Goal: Task Accomplishment & Management: Use online tool/utility

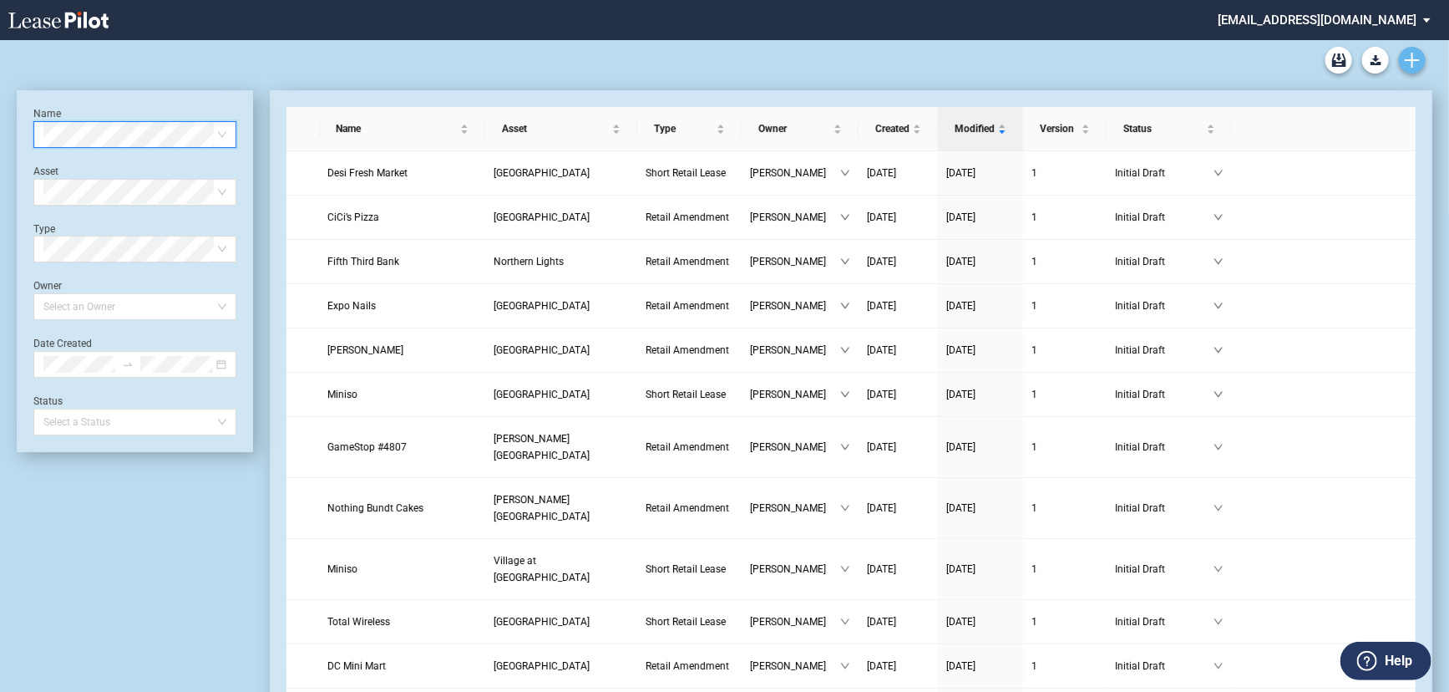
click at [1403, 69] on link "Create new document" at bounding box center [1412, 60] width 27 height 27
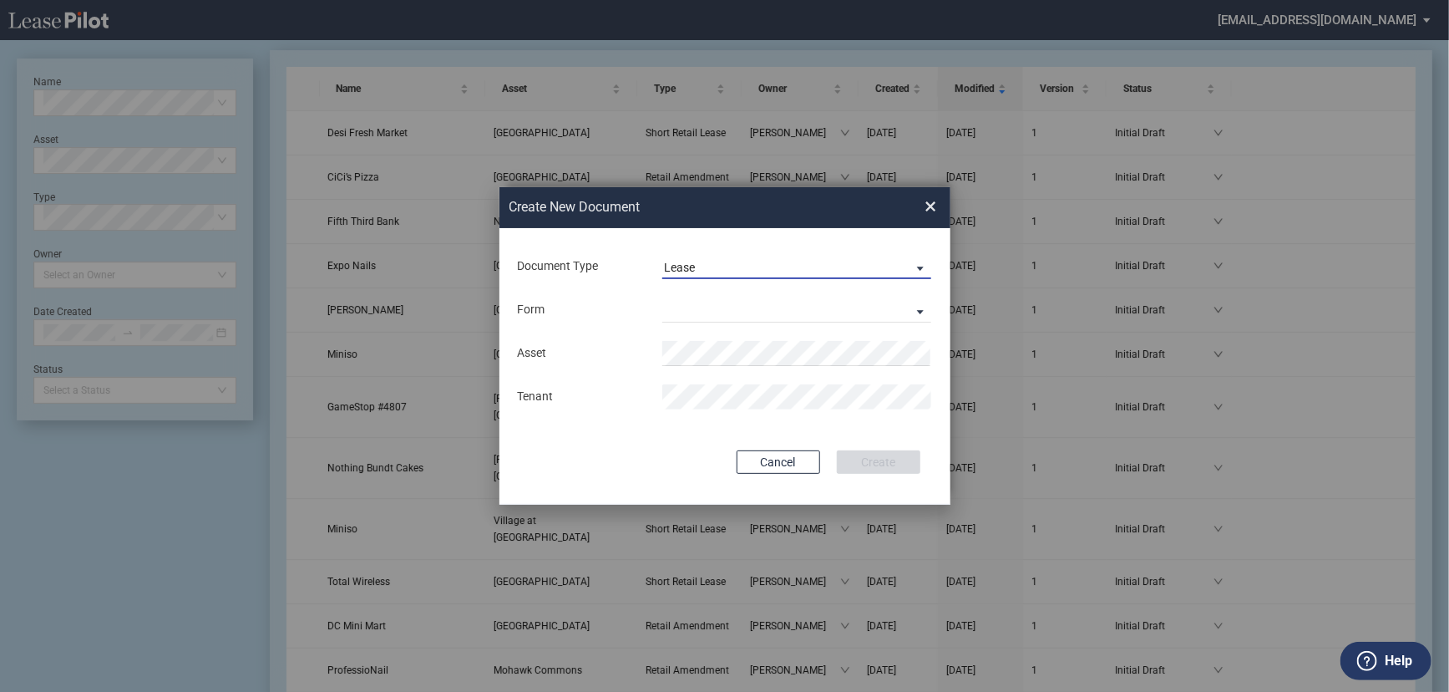
click at [731, 263] on span "Lease" at bounding box center [784, 268] width 240 height 17
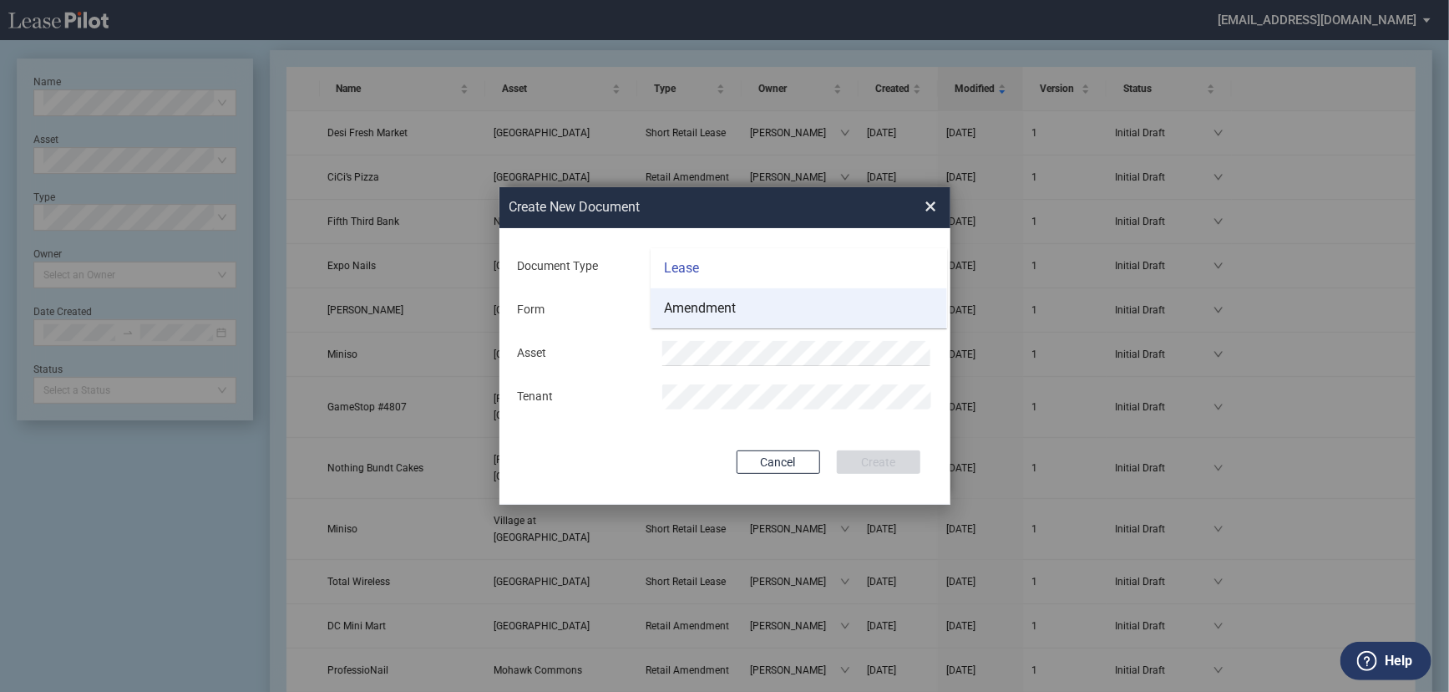
click at [716, 310] on div "Amendment" at bounding box center [700, 308] width 72 height 18
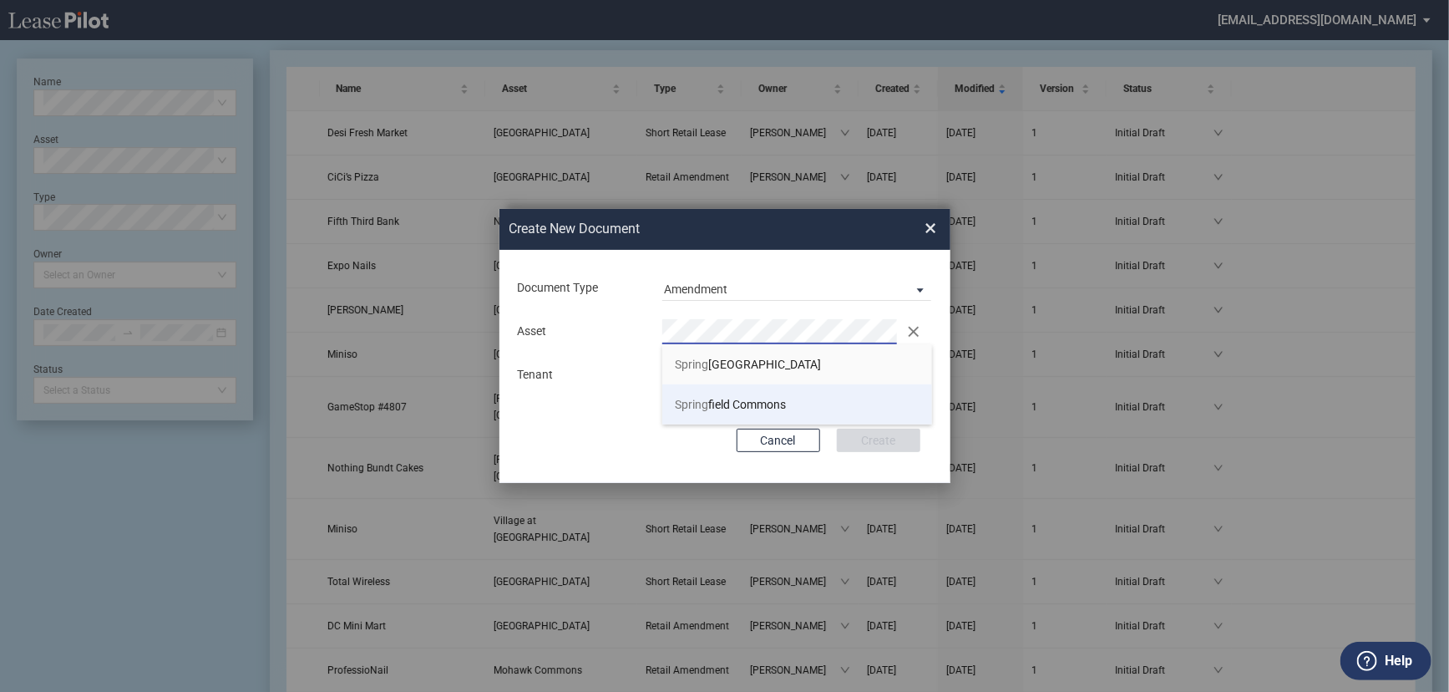
click at [741, 402] on span "Spring field Commons" at bounding box center [730, 404] width 111 height 13
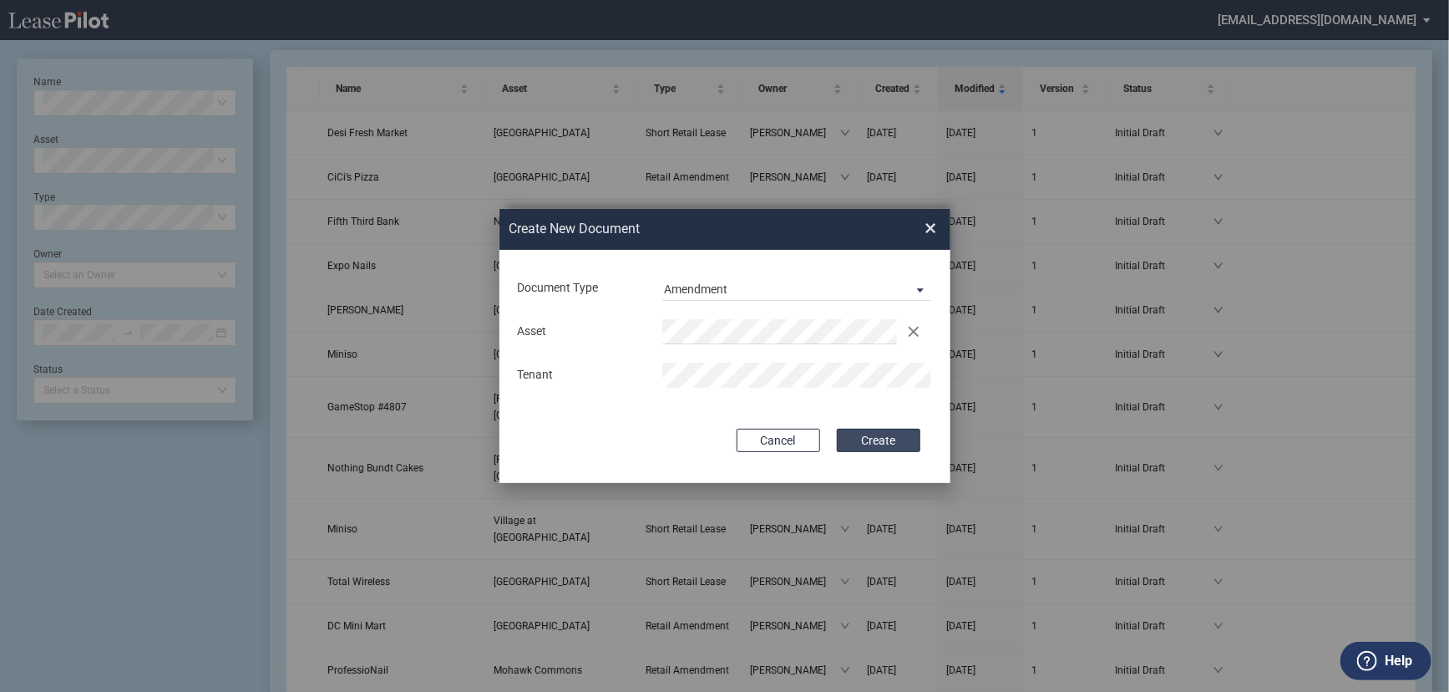
click at [904, 443] on button "Create" at bounding box center [879, 439] width 84 height 23
